Goal: Transaction & Acquisition: Obtain resource

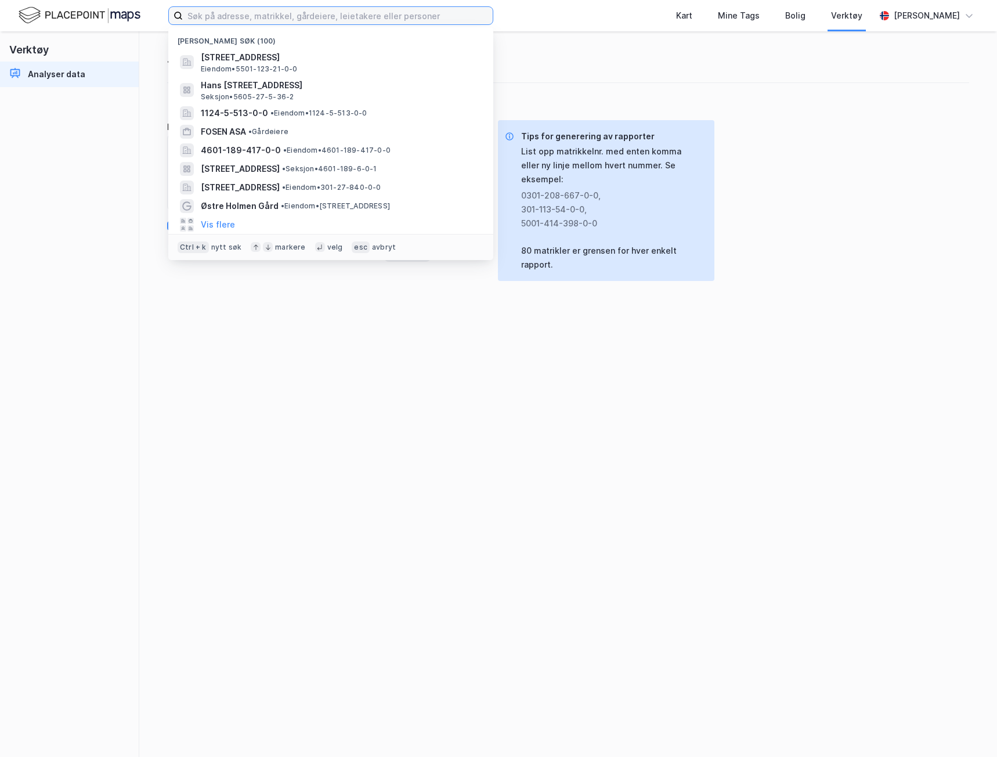
click at [323, 16] on input at bounding box center [338, 15] width 310 height 17
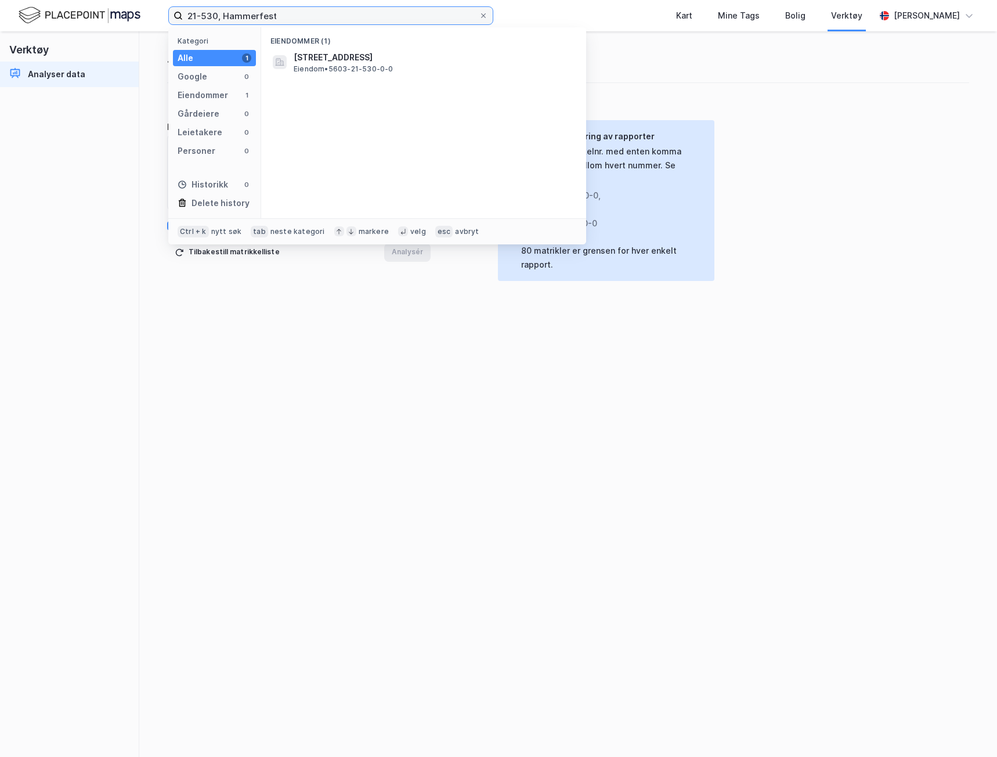
type input "21-530, Hammerfest"
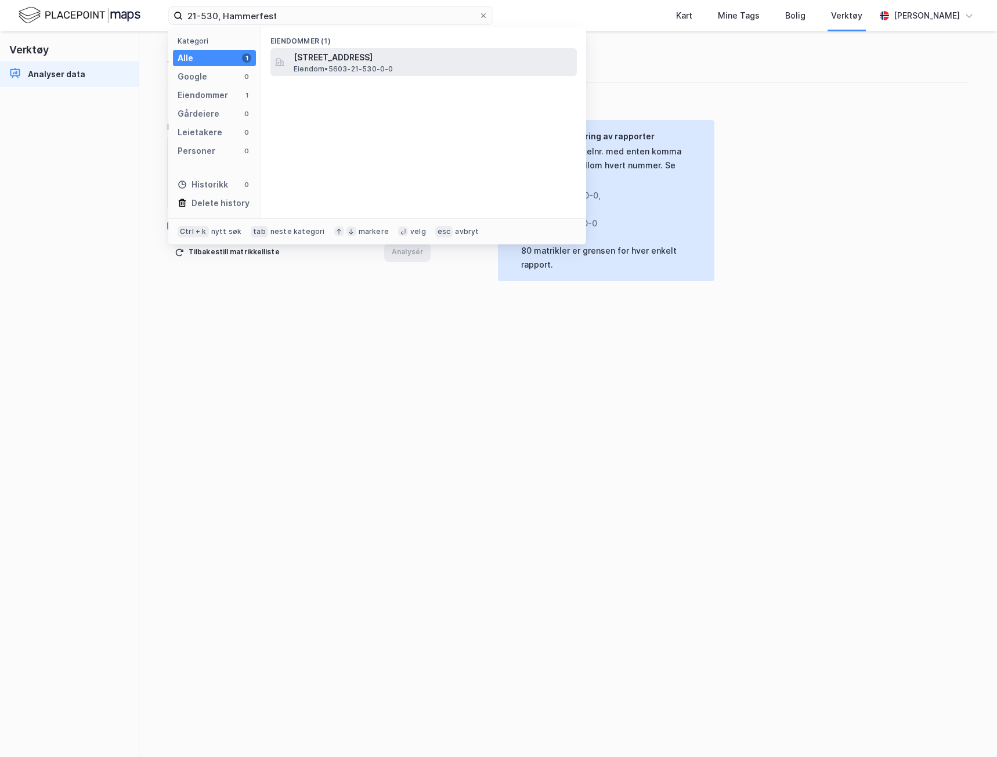
click at [336, 67] on span "Eiendom • 5603-21-530-0-0" at bounding box center [344, 68] width 100 height 9
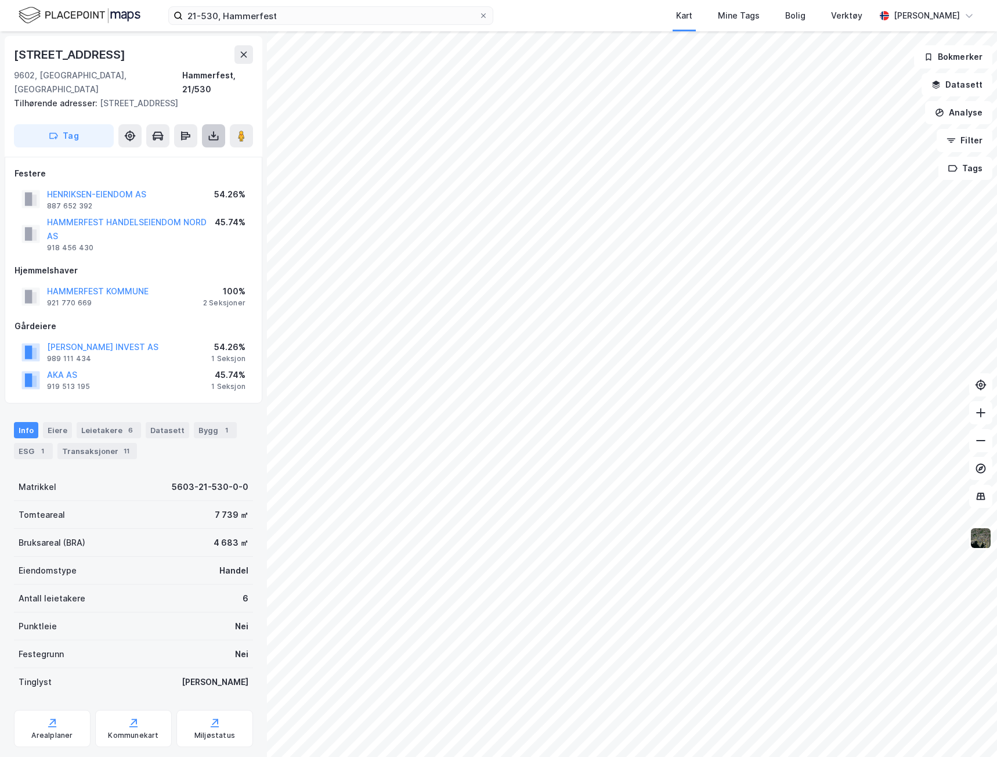
click at [213, 134] on icon at bounding box center [213, 135] width 5 height 3
click at [167, 154] on div "Last ned grunnbok" at bounding box center [155, 158] width 67 height 9
